Goal: Information Seeking & Learning: Find specific fact

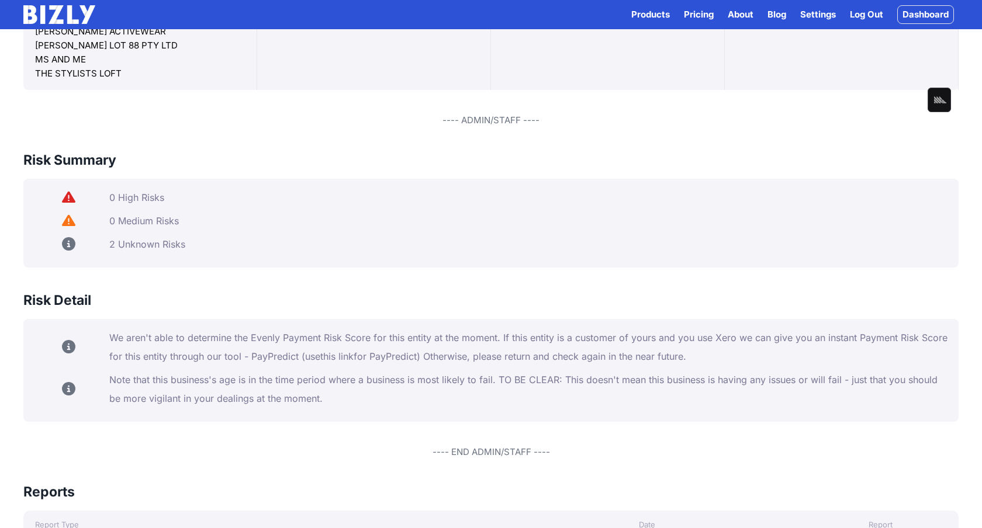
scroll to position [319, 0]
